Goal: Transaction & Acquisition: Obtain resource

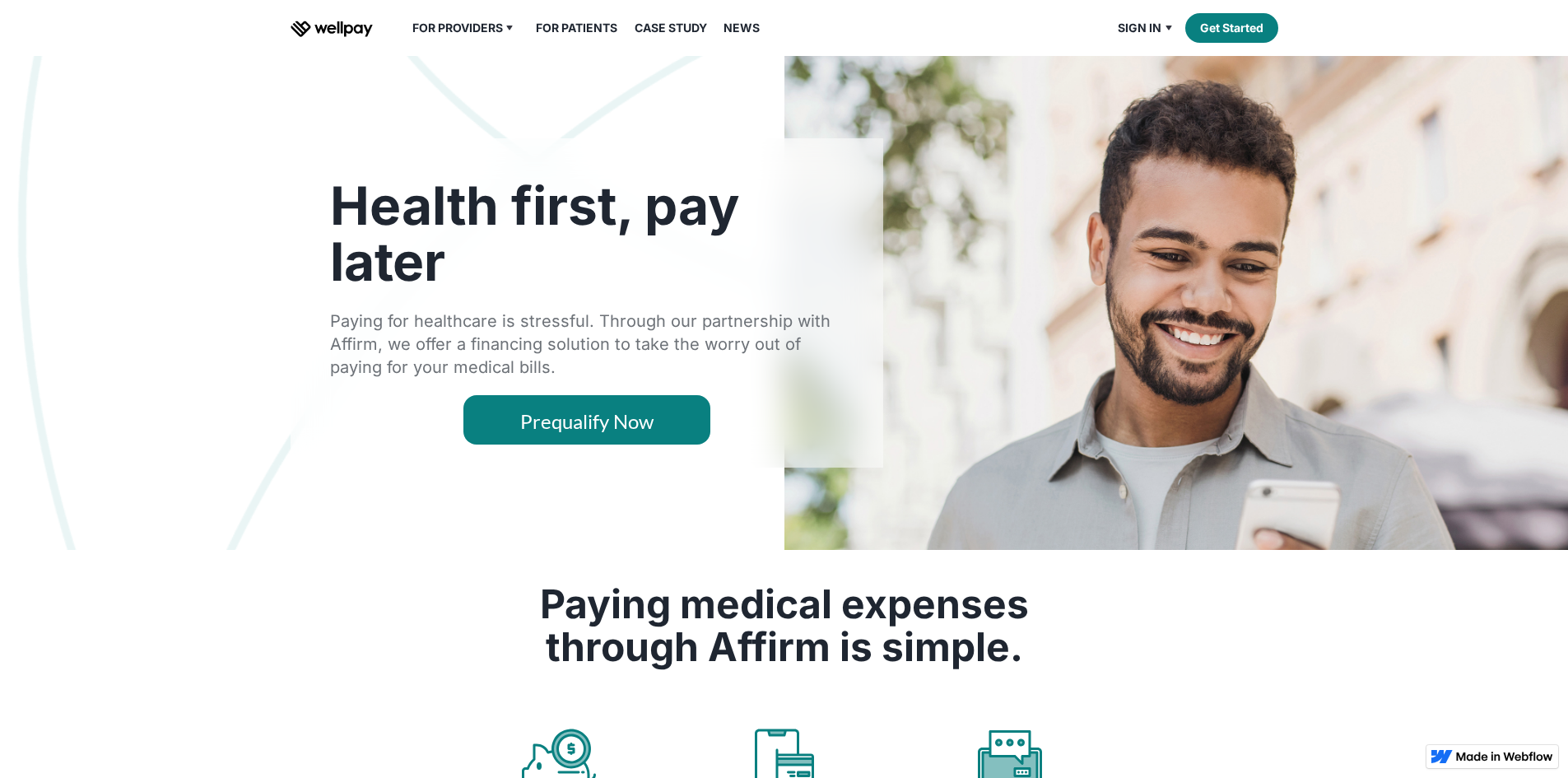
click at [588, 445] on link "Prequalify Now" at bounding box center [586, 419] width 247 height 49
click at [582, 445] on link "Prequalify Now" at bounding box center [586, 419] width 247 height 49
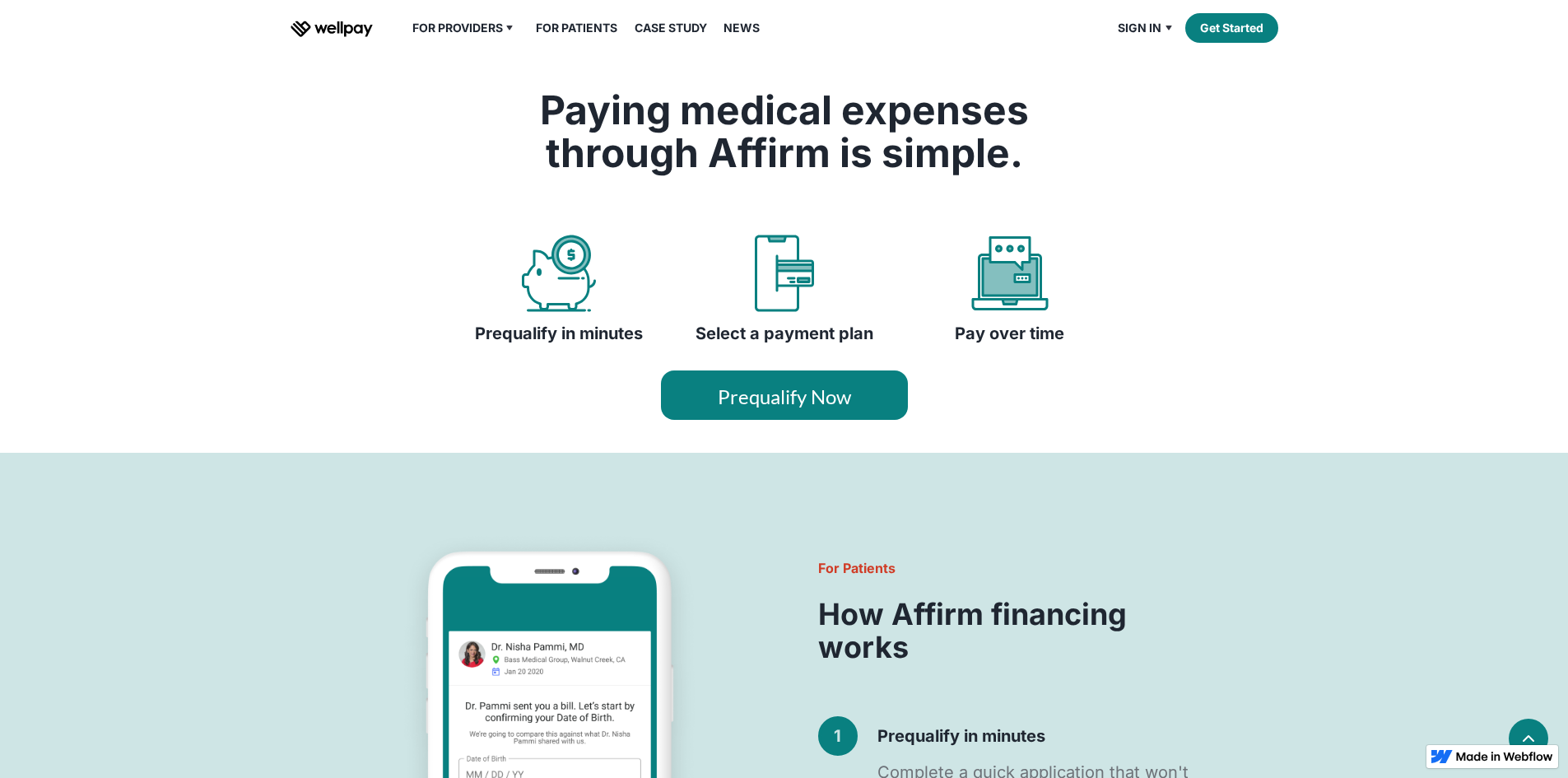
click at [802, 420] on link "Prequalify Now" at bounding box center [784, 395] width 247 height 49
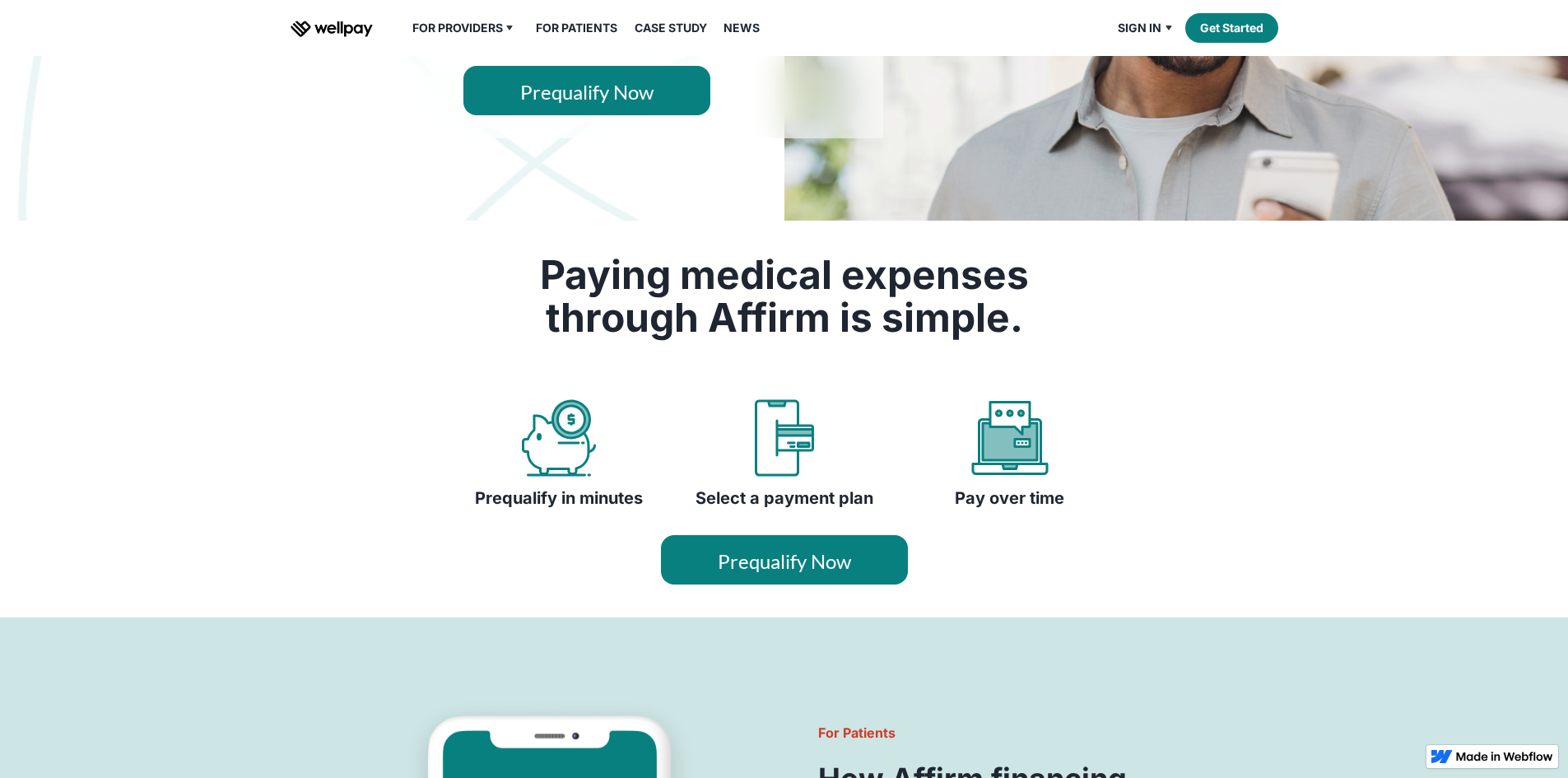
scroll to position [0, 0]
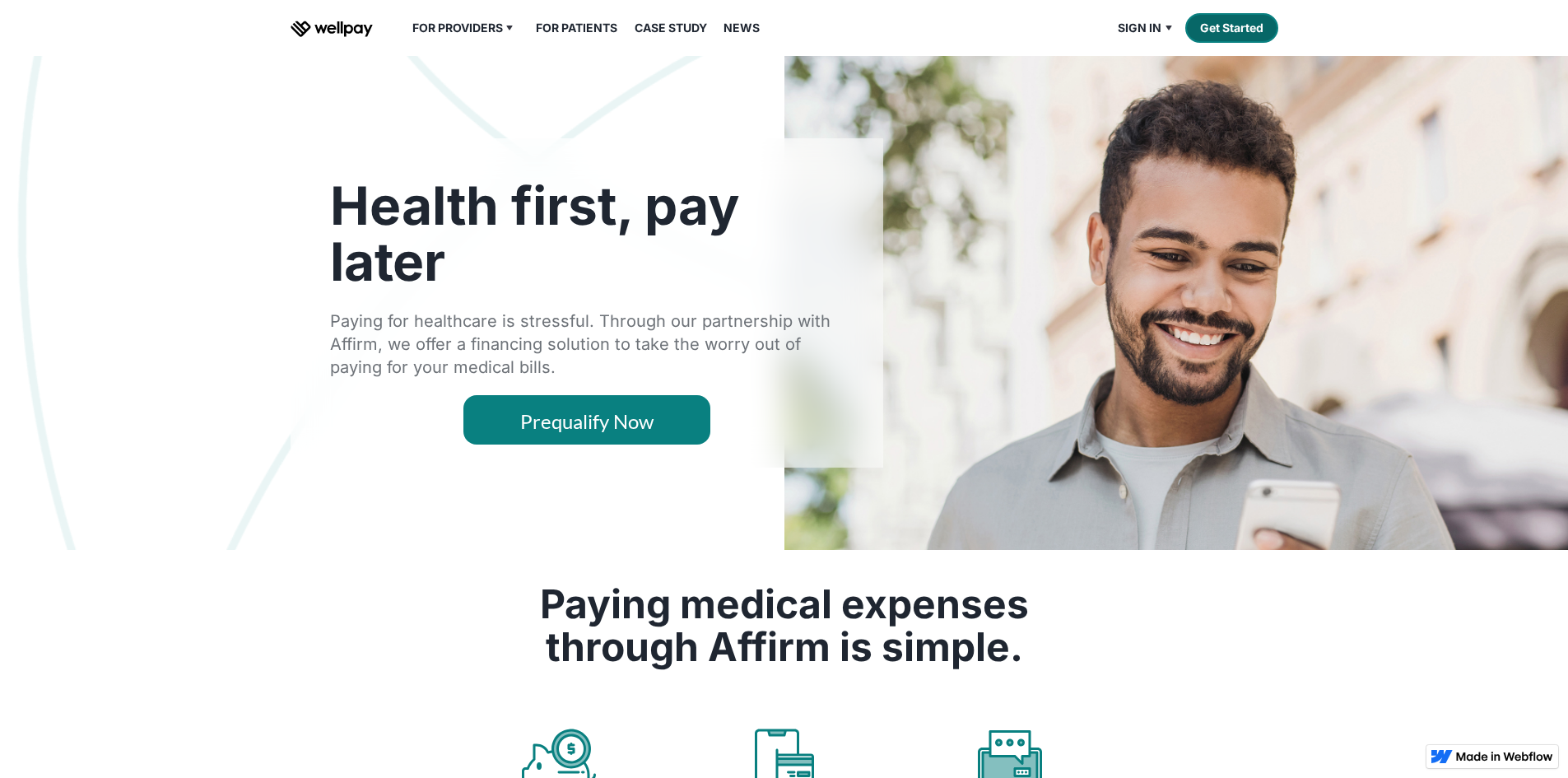
click at [1225, 42] on link "Get Started" at bounding box center [1231, 28] width 93 height 29
click at [538, 445] on link "Prequalify Now" at bounding box center [586, 419] width 247 height 49
click at [601, 38] on link "For Patients" at bounding box center [576, 28] width 101 height 20
click at [571, 38] on link "For Patients" at bounding box center [576, 28] width 101 height 20
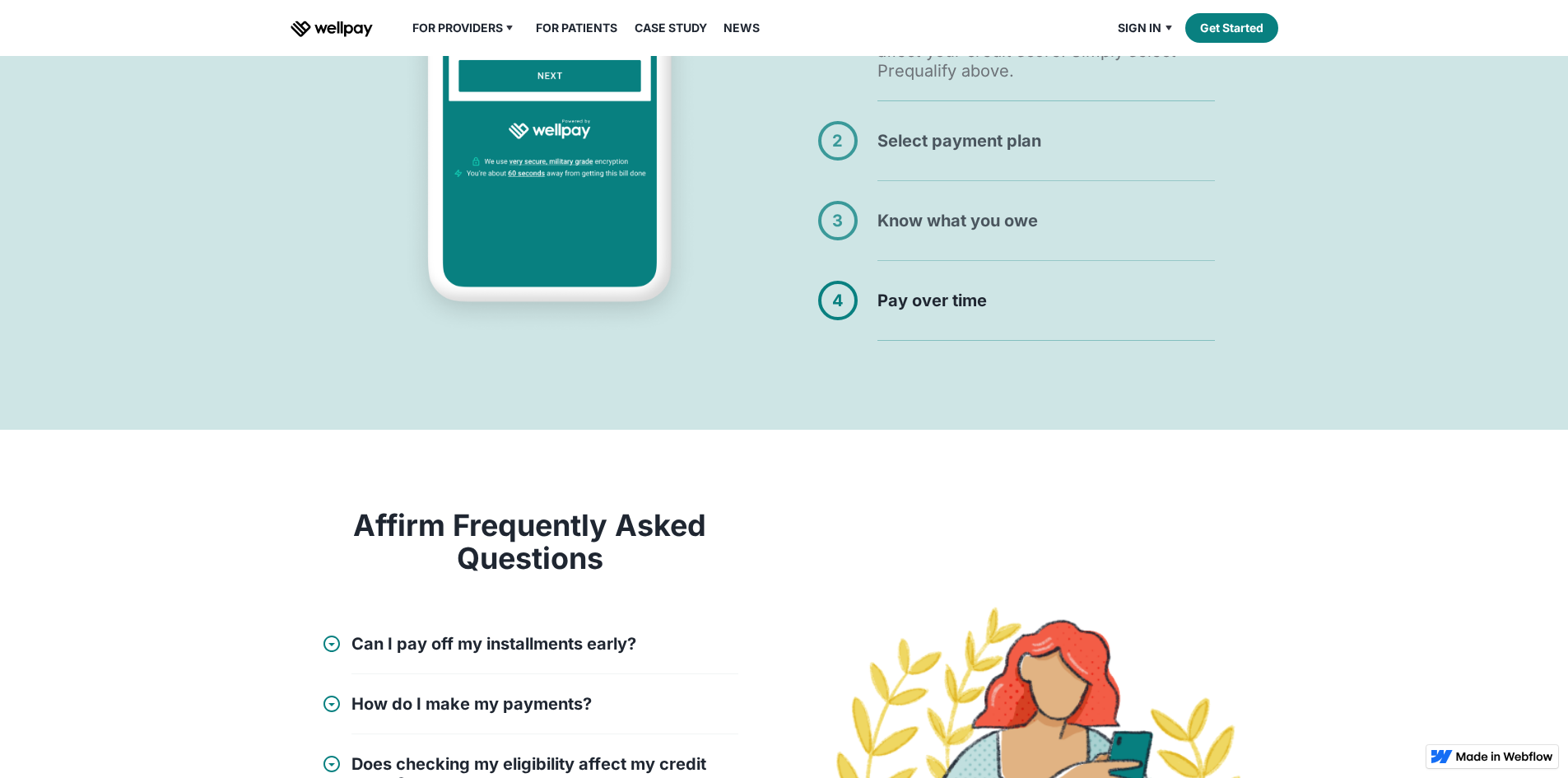
scroll to position [987, 0]
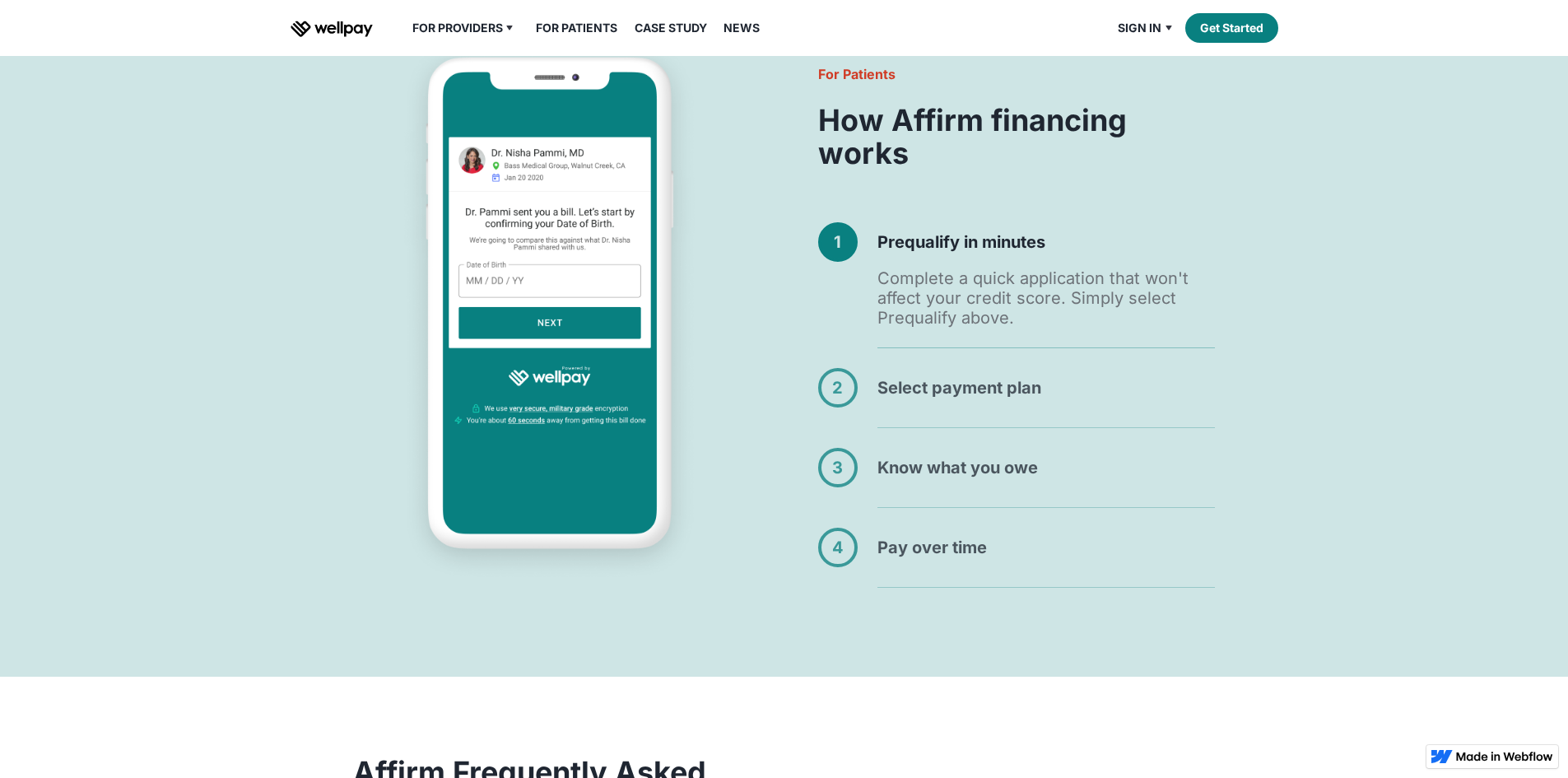
click at [949, 327] on div "Complete a quick application that won't affect your credit score. Simply select…" at bounding box center [1046, 298] width 337 height 59
